Goal: Navigation & Orientation: Find specific page/section

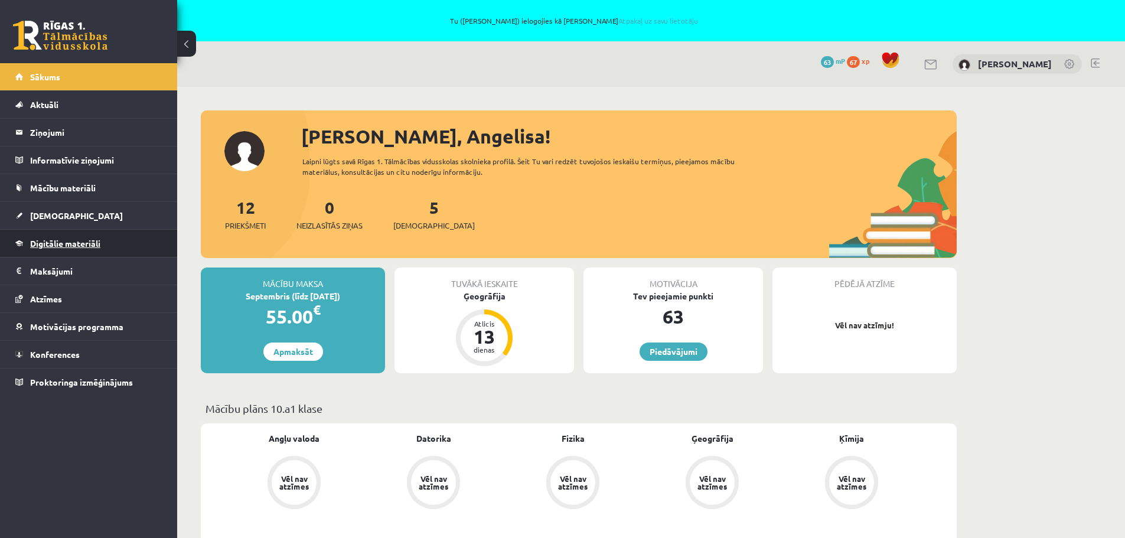
click at [78, 249] on link "Digitālie materiāli" at bounding box center [88, 243] width 147 height 27
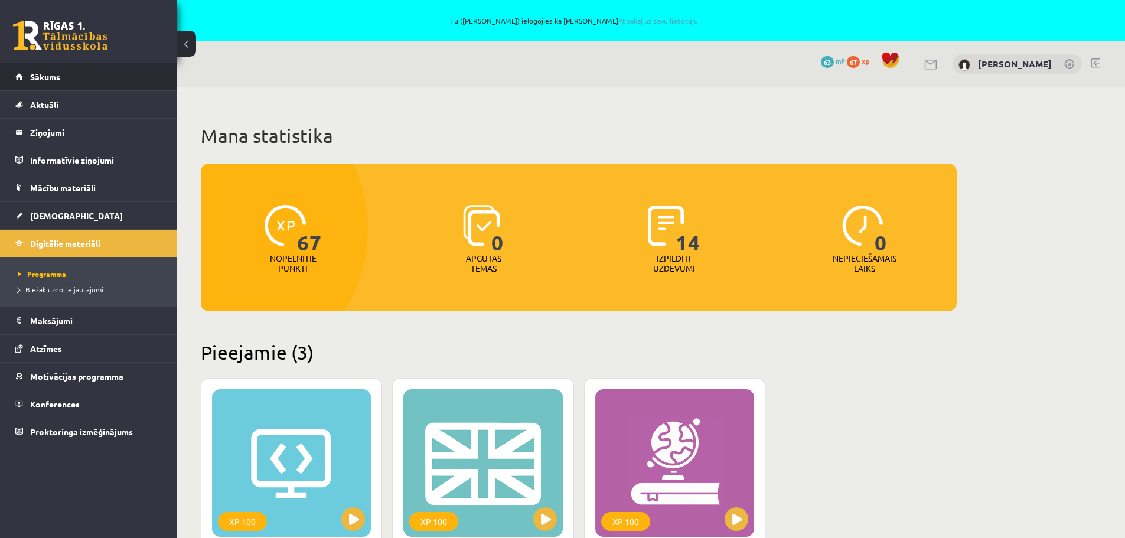
click at [51, 77] on span "Sākums" at bounding box center [45, 76] width 30 height 11
